Goal: Check status

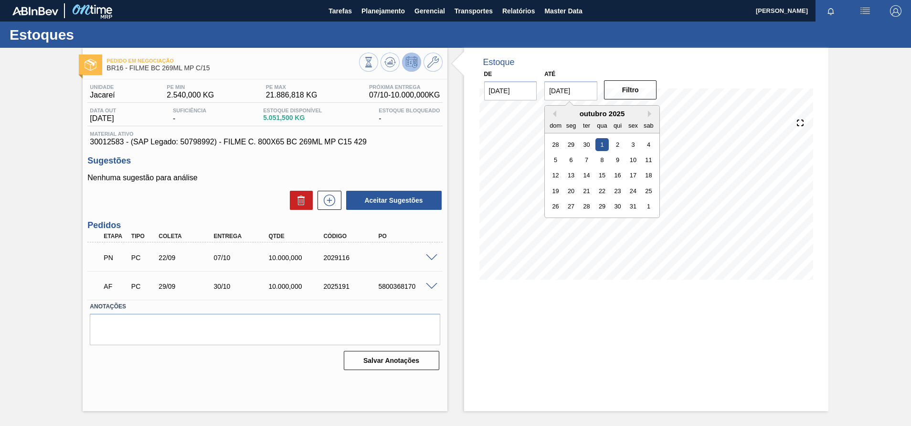
click at [569, 96] on input "[DATE]" at bounding box center [571, 90] width 53 height 19
click at [607, 112] on button "Next Month" at bounding box center [651, 113] width 7 height 7
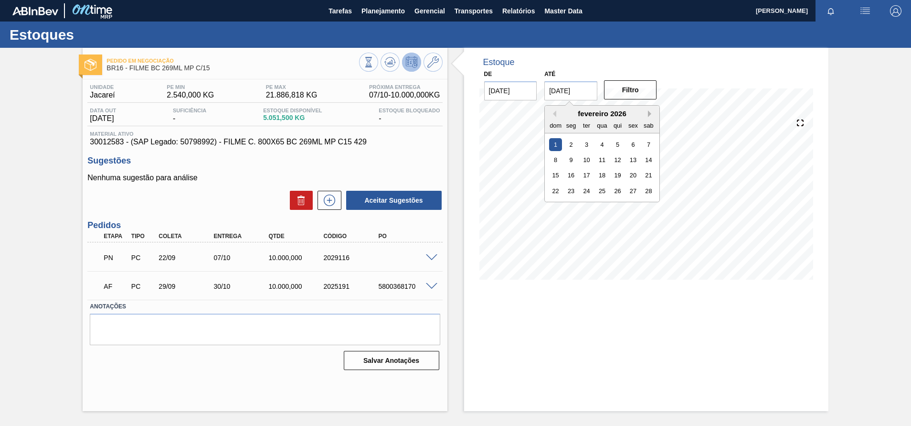
click at [607, 112] on button "Next Month" at bounding box center [651, 113] width 7 height 7
click at [602, 202] on div "1" at bounding box center [602, 206] width 13 height 13
type input "[DATE]"
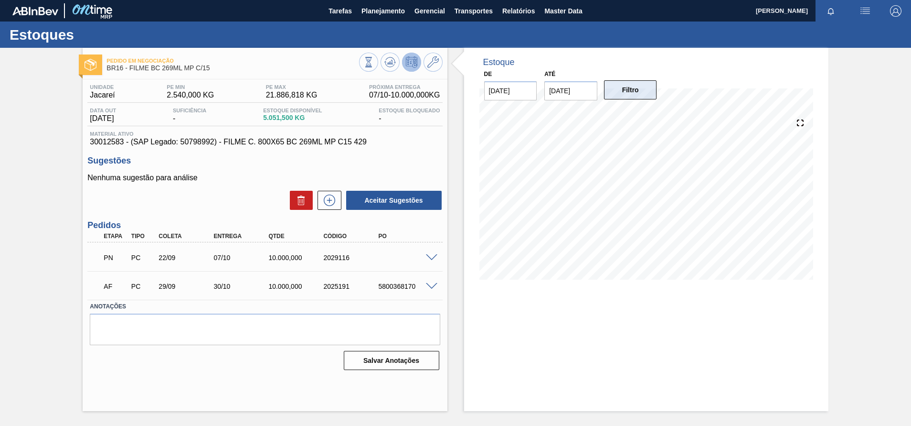
click at [607, 96] on button "Filtro" at bounding box center [630, 89] width 53 height 19
click at [434, 256] on span at bounding box center [431, 257] width 11 height 7
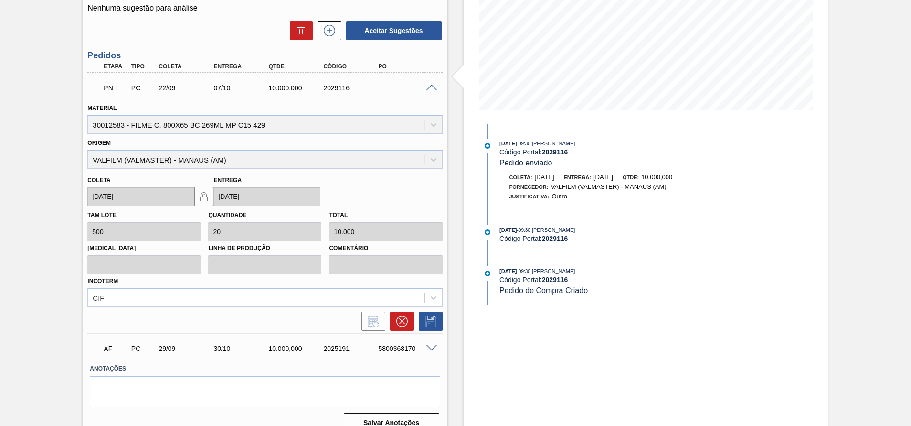
scroll to position [184, 0]
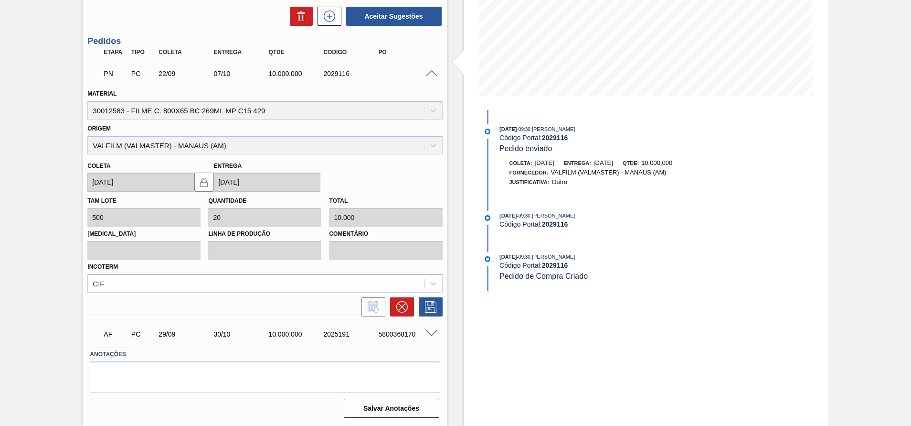
click at [0, 0] on html "Tarefas Planejamento Gerencial Transportes Relatórios Master Data [PERSON_NAME]…" at bounding box center [455, 0] width 911 height 0
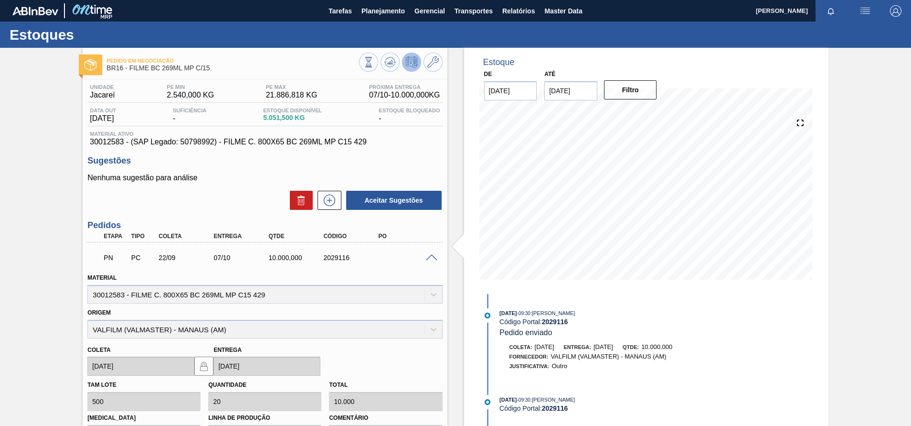
scroll to position [143, 0]
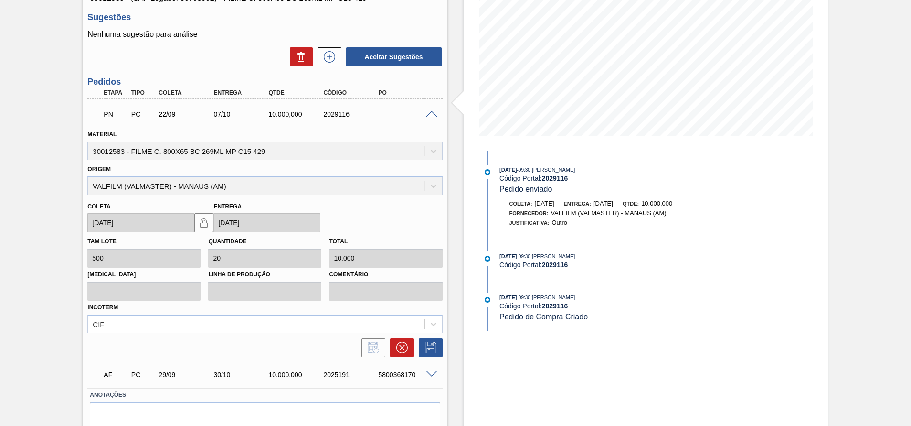
click at [428, 283] on span at bounding box center [431, 374] width 11 height 7
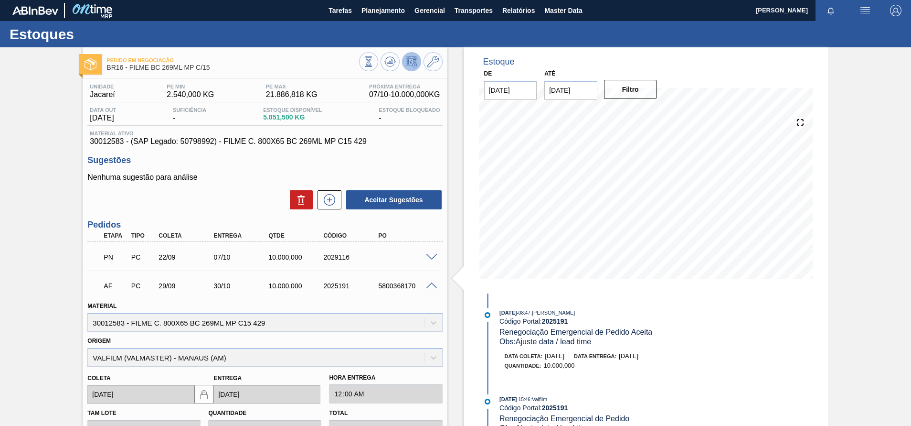
scroll to position [0, 0]
drag, startPoint x: 212, startPoint y: 74, endPoint x: 130, endPoint y: 67, distance: 82.0
click at [130, 67] on div "Pedido em Negociação BR16 - FILME BC 269ML MP C/15" at bounding box center [233, 64] width 252 height 21
copy span "FILME BC 269ML MP C/15"
